Goal: Find specific page/section: Find specific page/section

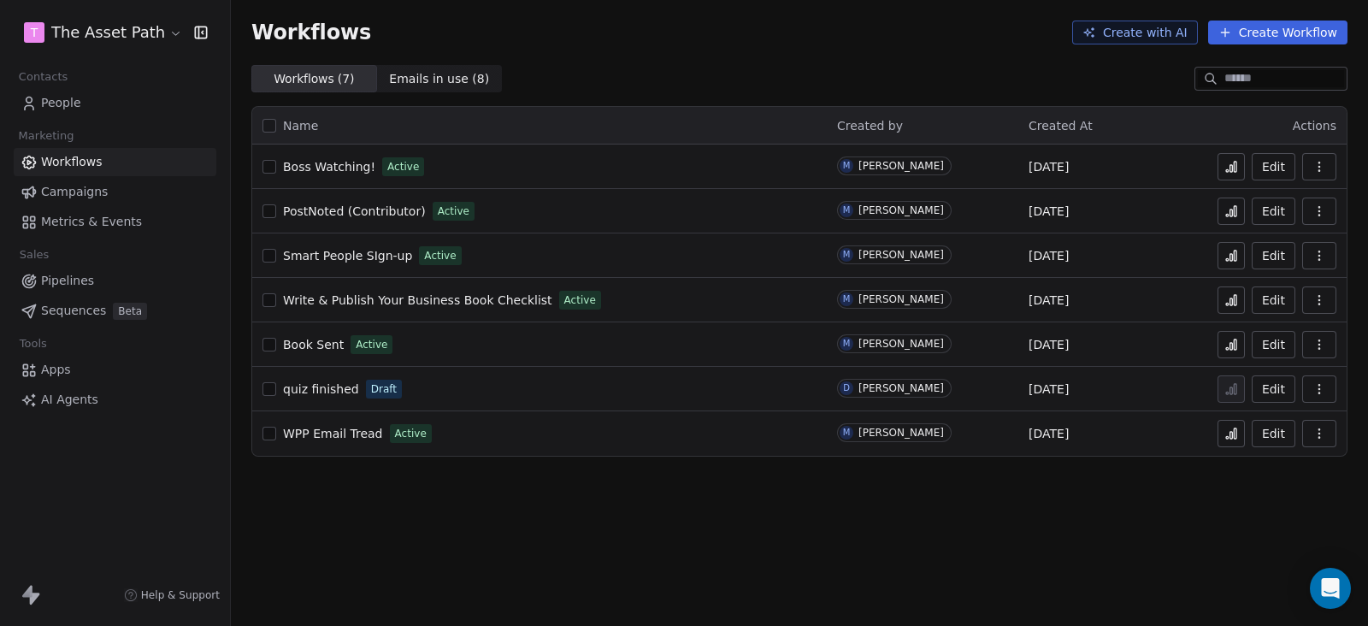
click at [86, 93] on link "People" at bounding box center [115, 103] width 203 height 28
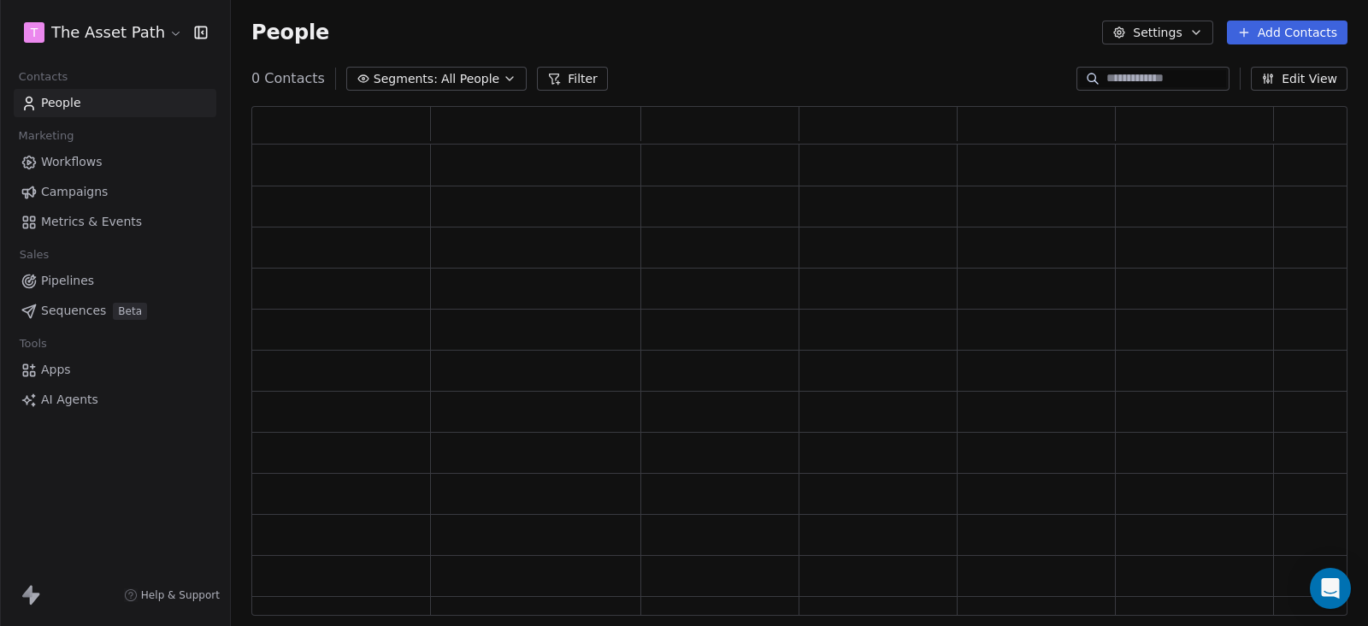
scroll to position [493, 1080]
click at [479, 79] on span "All People" at bounding box center [482, 79] width 58 height 18
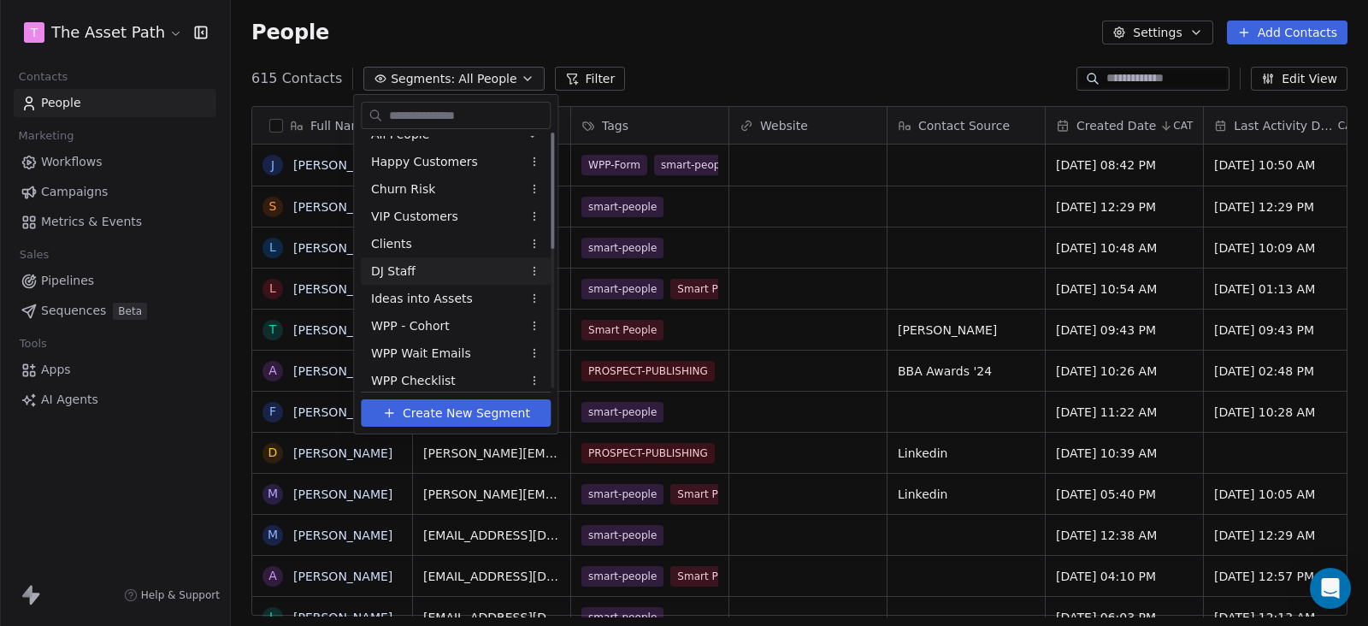
scroll to position [0, 0]
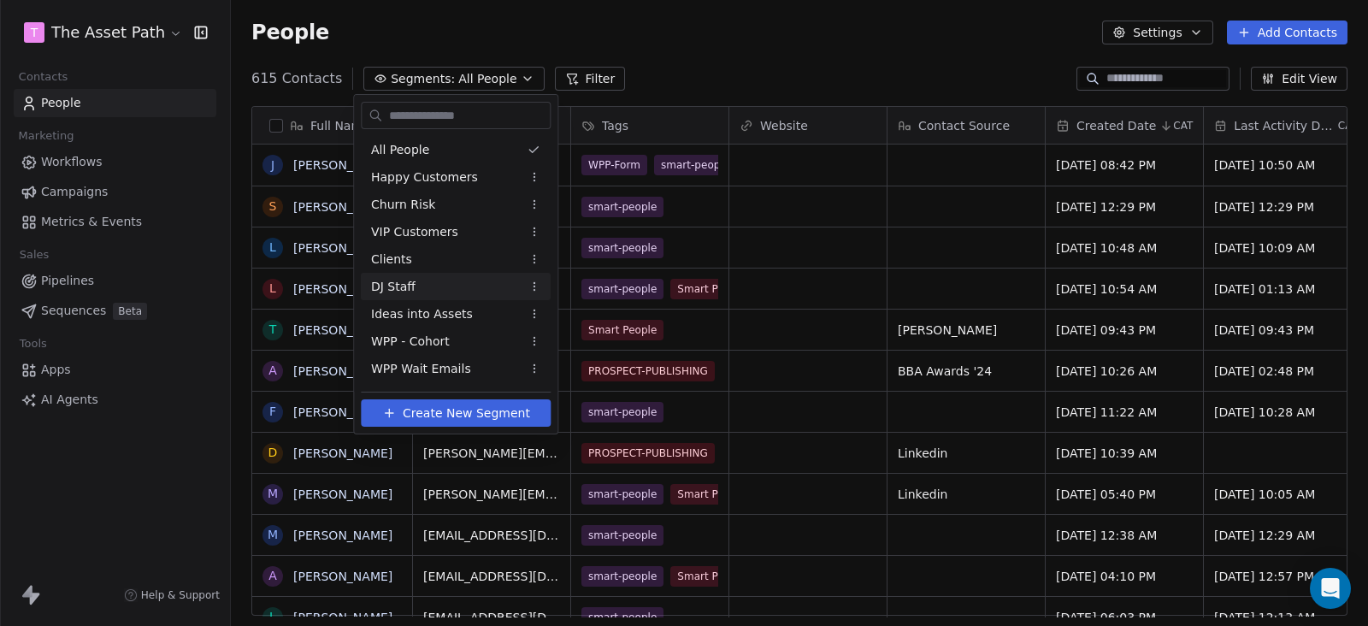
click at [83, 103] on html "T The Asset Path Contacts People Marketing Workflows Campaigns Metrics & Events…" at bounding box center [684, 313] width 1368 height 626
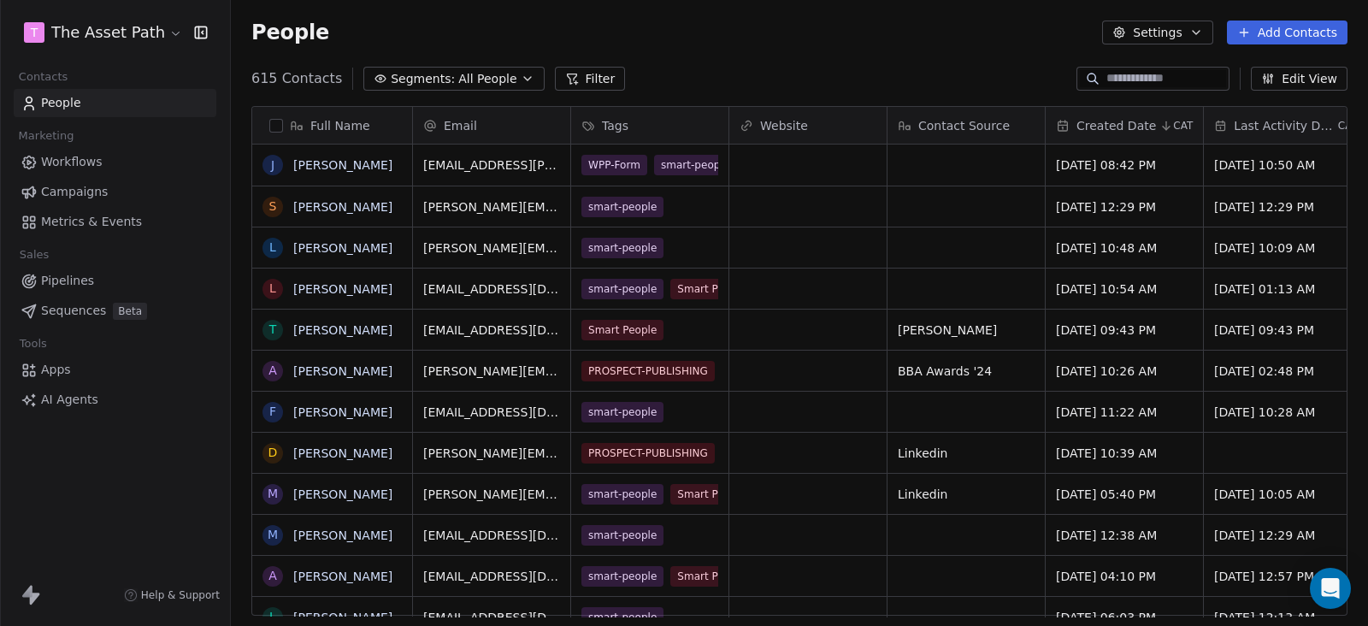
click at [565, 72] on icon at bounding box center [572, 79] width 14 height 14
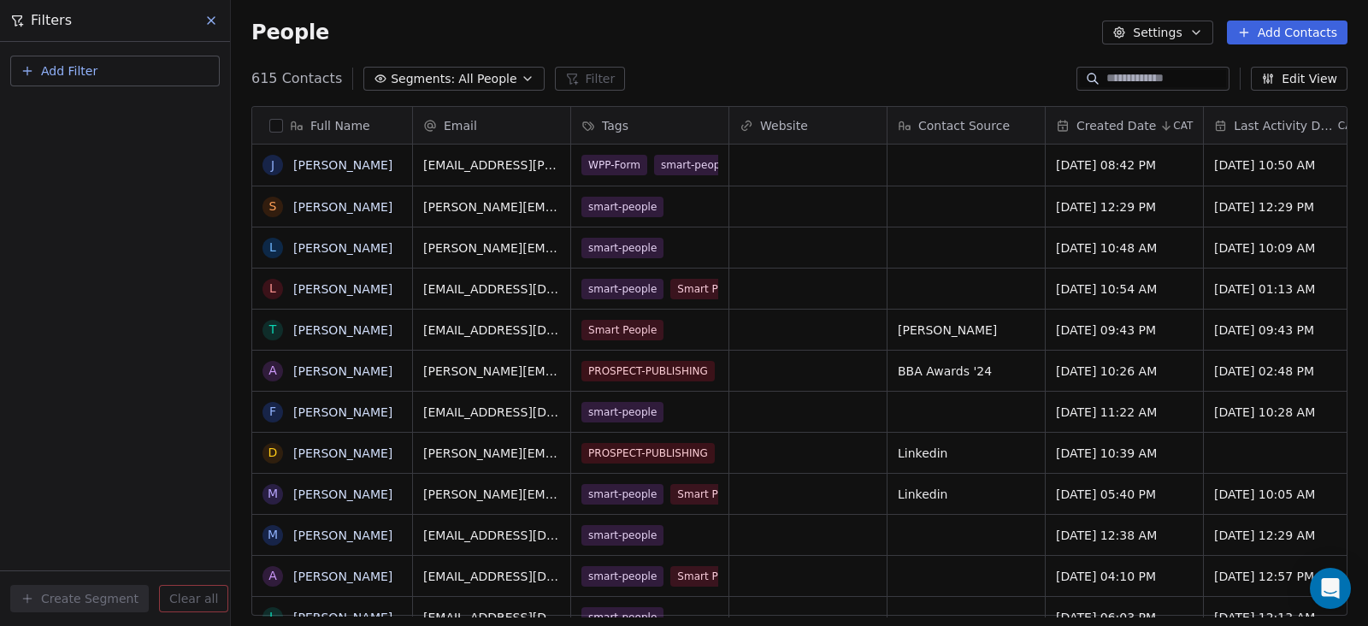
click at [87, 70] on span "Add Filter" at bounding box center [69, 71] width 56 height 18
click at [106, 100] on div "Contact properties" at bounding box center [115, 110] width 194 height 27
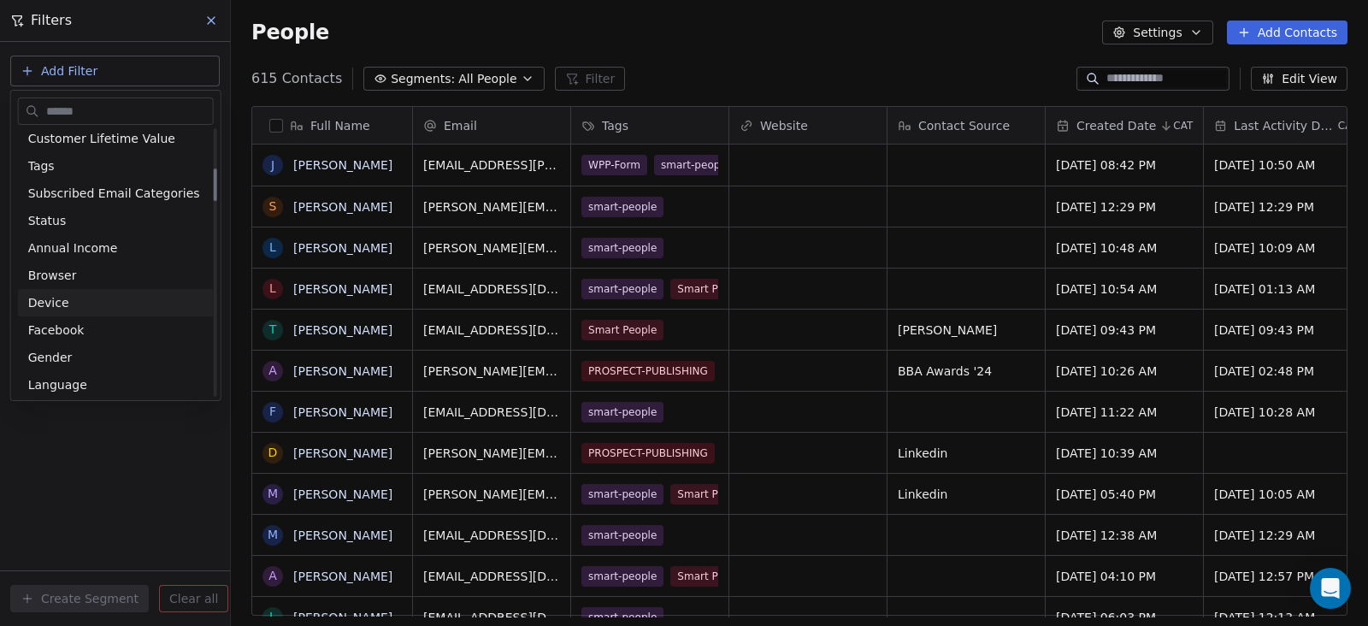
scroll to position [321, 0]
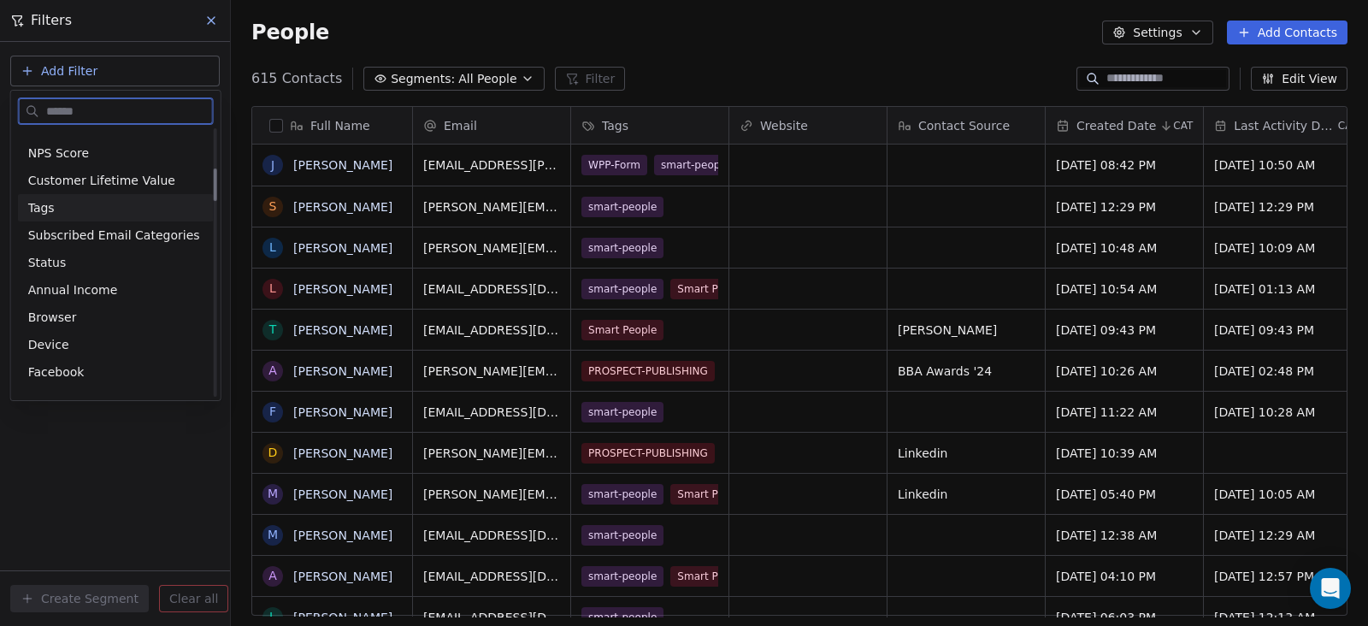
click at [65, 213] on div "Tags" at bounding box center [115, 207] width 175 height 17
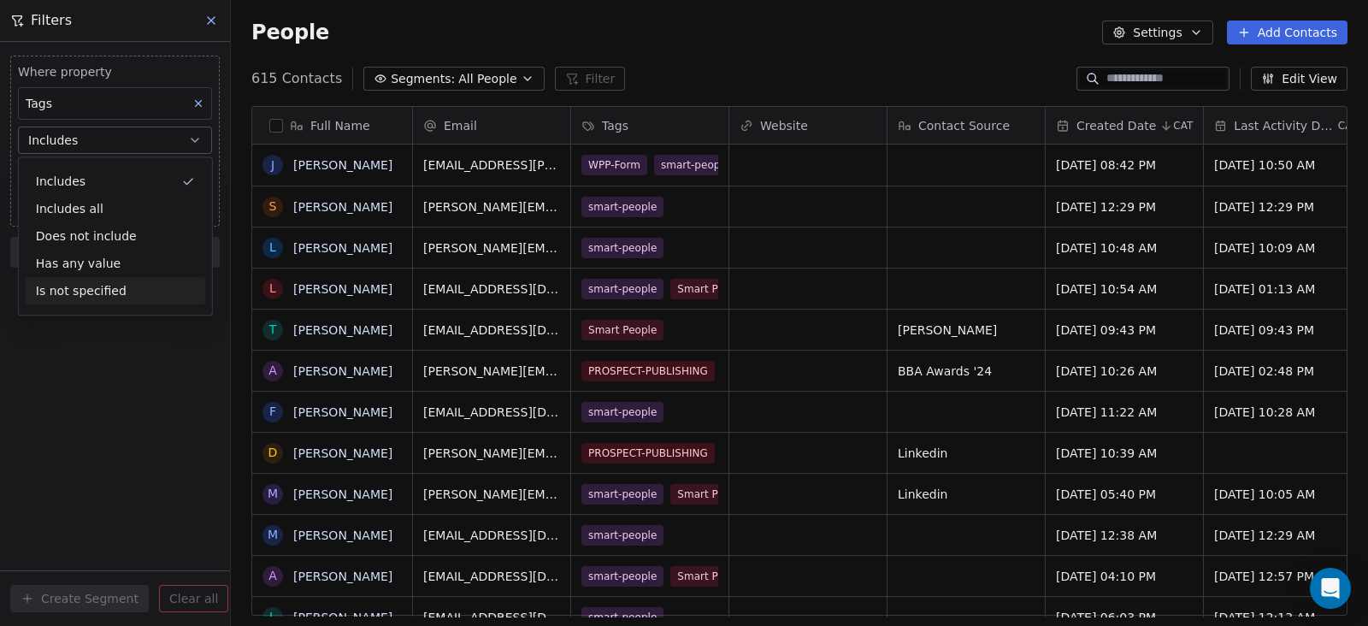
click at [77, 349] on div "Where property Tags Includes Select Tags Add filter to this group Add another f…" at bounding box center [115, 334] width 230 height 584
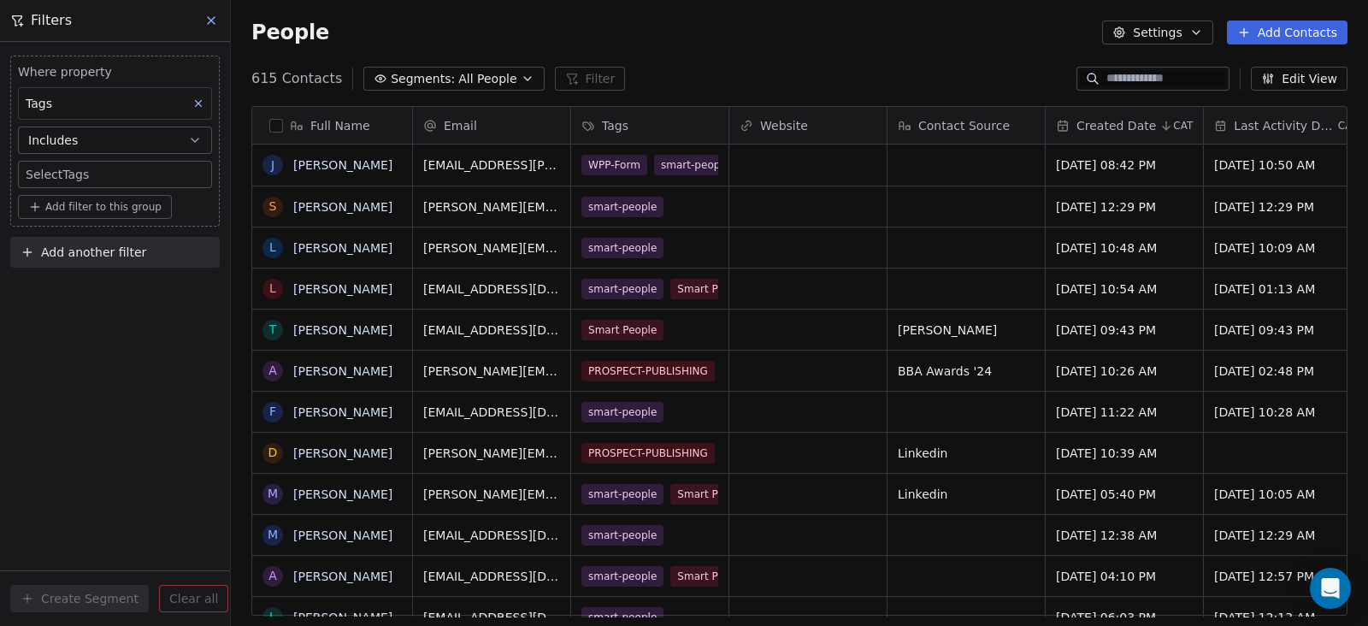
click at [95, 174] on body "T The Asset Path Contacts People Marketing Workflows Campaigns Metrics & Events…" at bounding box center [684, 313] width 1368 height 626
type input "*******"
click at [122, 228] on div "Contributor" at bounding box center [128, 226] width 145 height 19
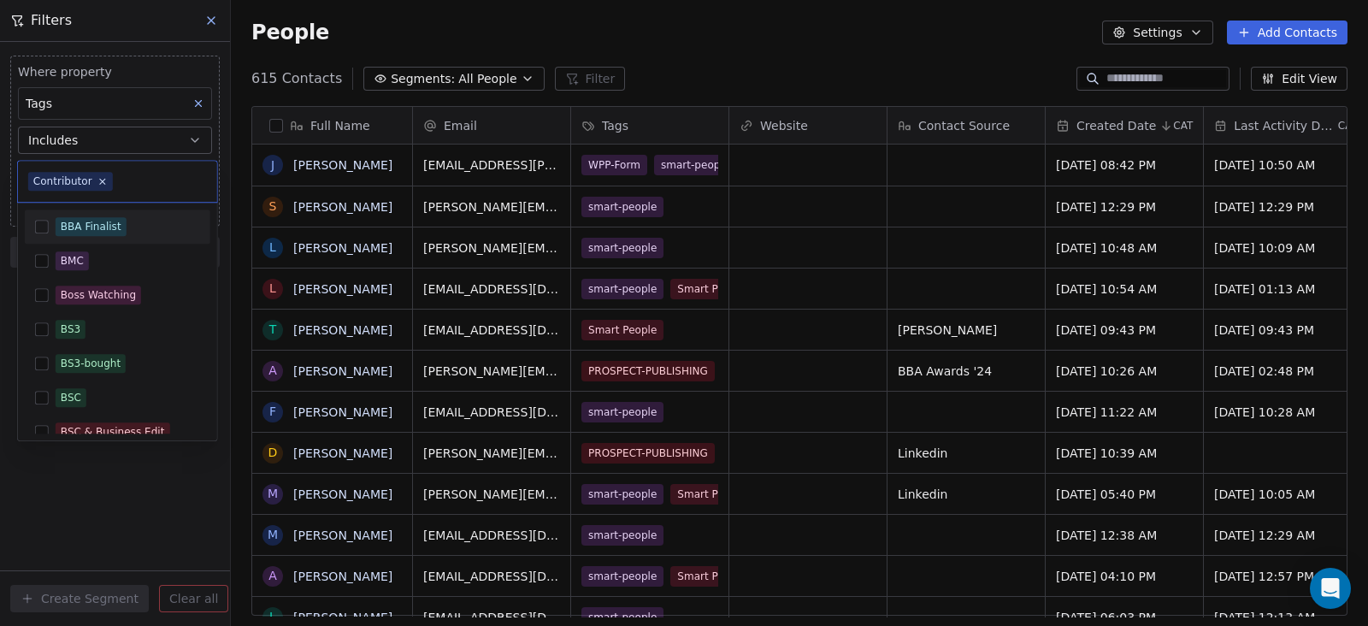
click at [85, 400] on div "BSC" at bounding box center [128, 397] width 145 height 19
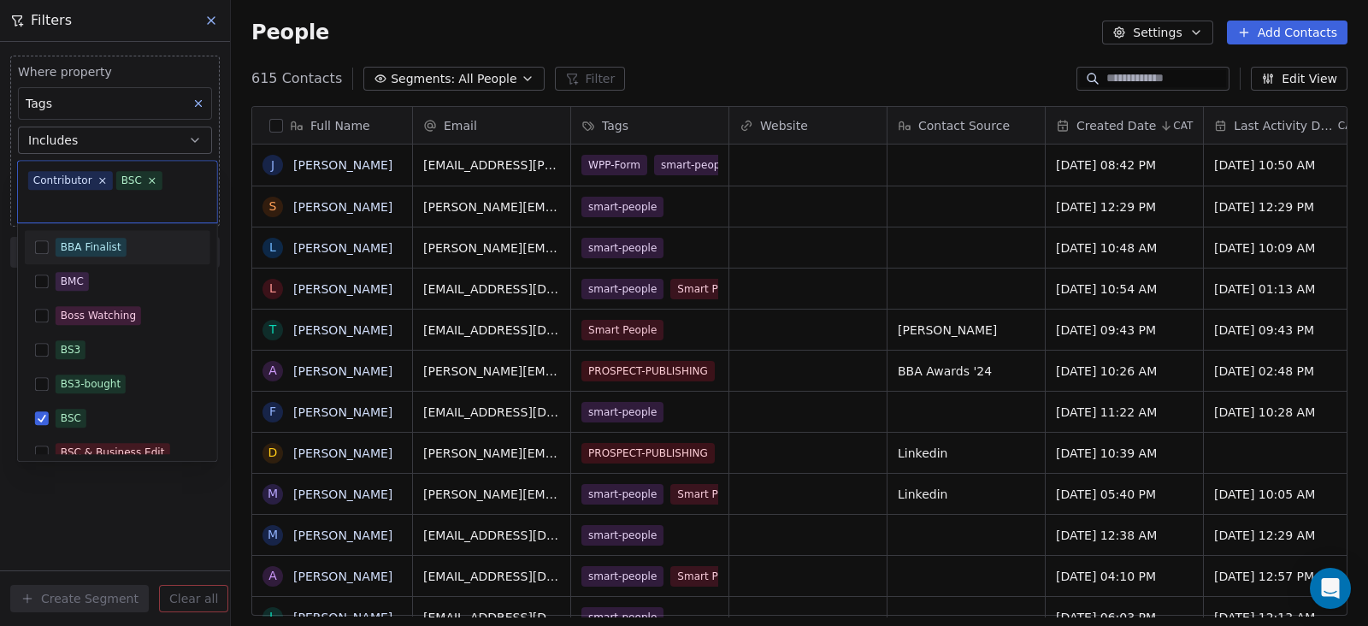
click at [147, 177] on icon at bounding box center [152, 180] width 10 height 10
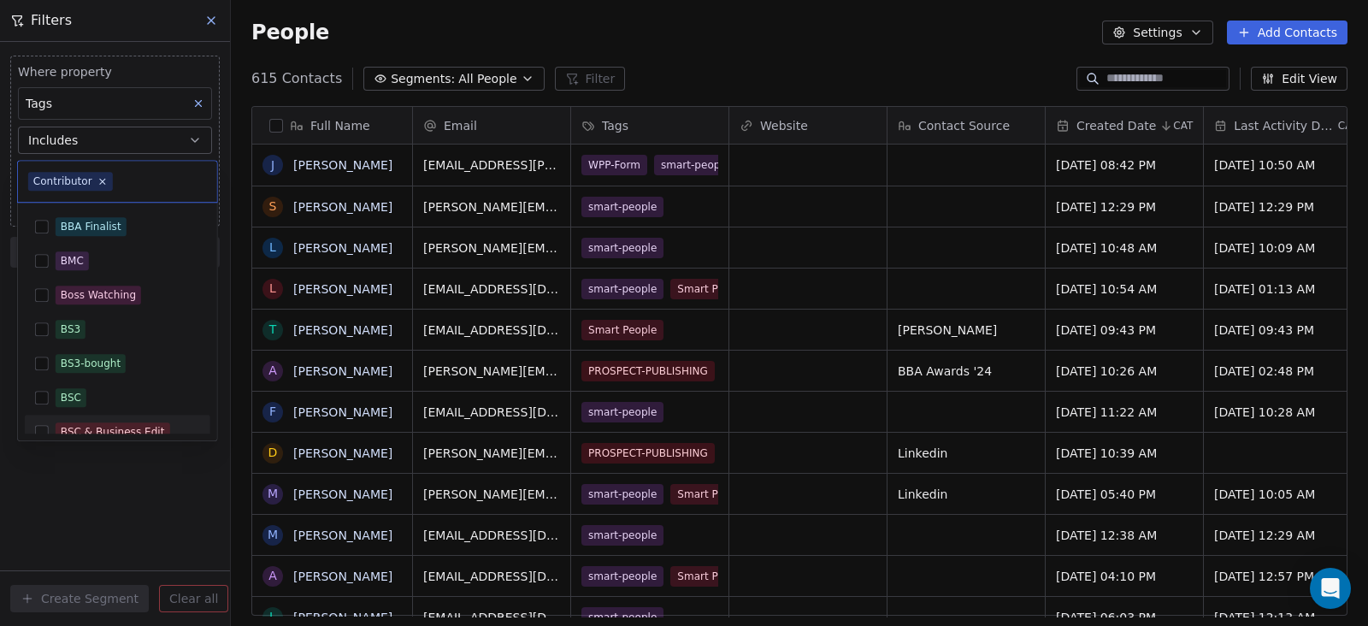
click at [132, 511] on html "T The Asset Path Contacts People Marketing Workflows Campaigns Metrics & Events…" at bounding box center [684, 313] width 1368 height 626
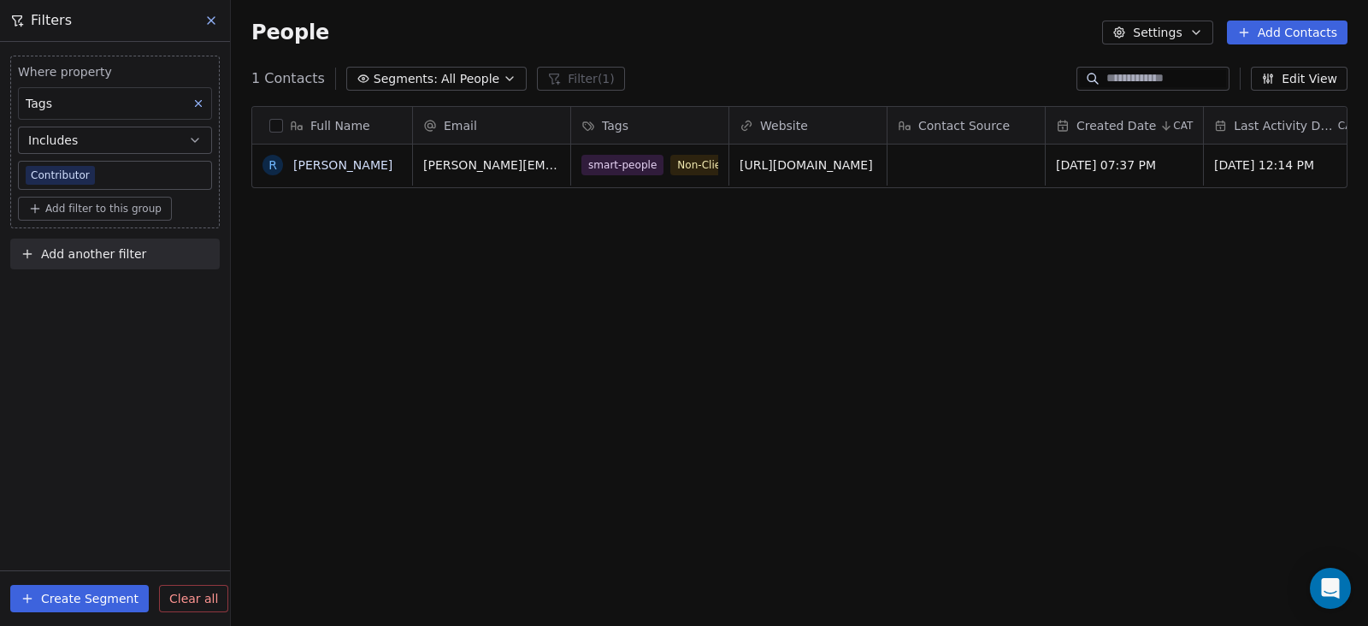
scroll to position [534, 1120]
